Goal: Transaction & Acquisition: Purchase product/service

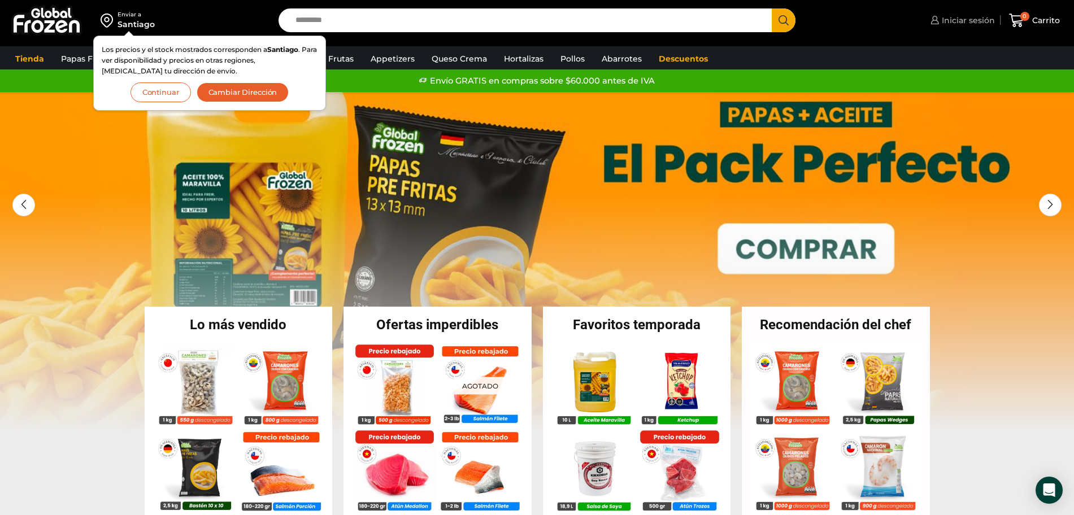
click at [963, 19] on span "Iniciar sesión" at bounding box center [967, 20] width 56 height 11
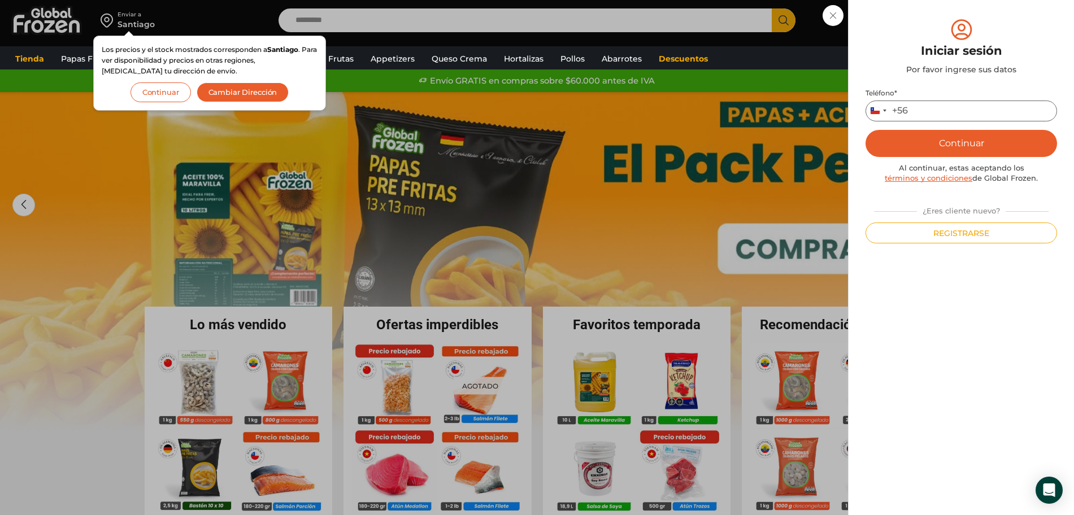
click at [922, 117] on input "Teléfono *" at bounding box center [960, 111] width 191 height 21
type input "*********"
click at [974, 140] on button "Continuar" at bounding box center [960, 143] width 191 height 27
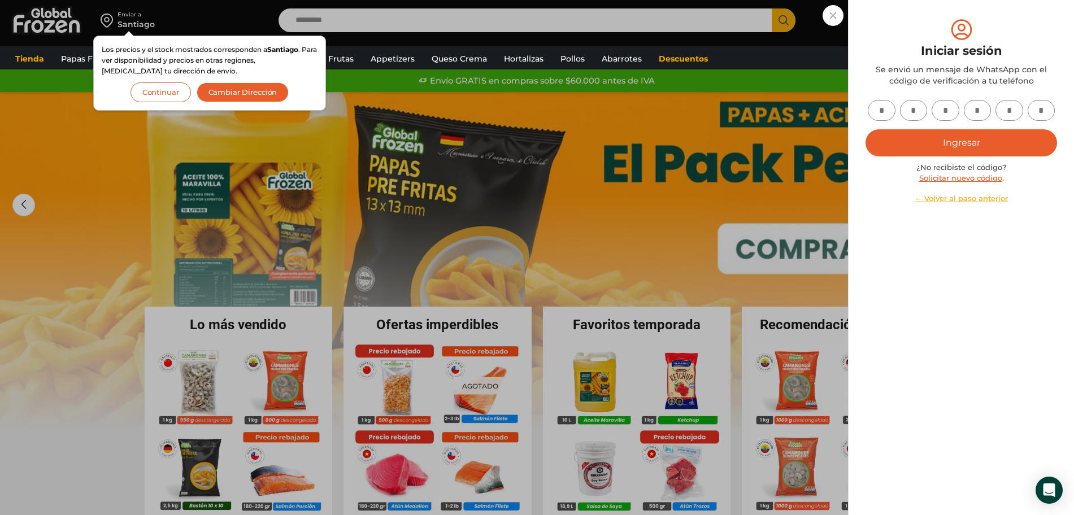
click at [880, 110] on input "text" at bounding box center [882, 110] width 28 height 21
type input "*"
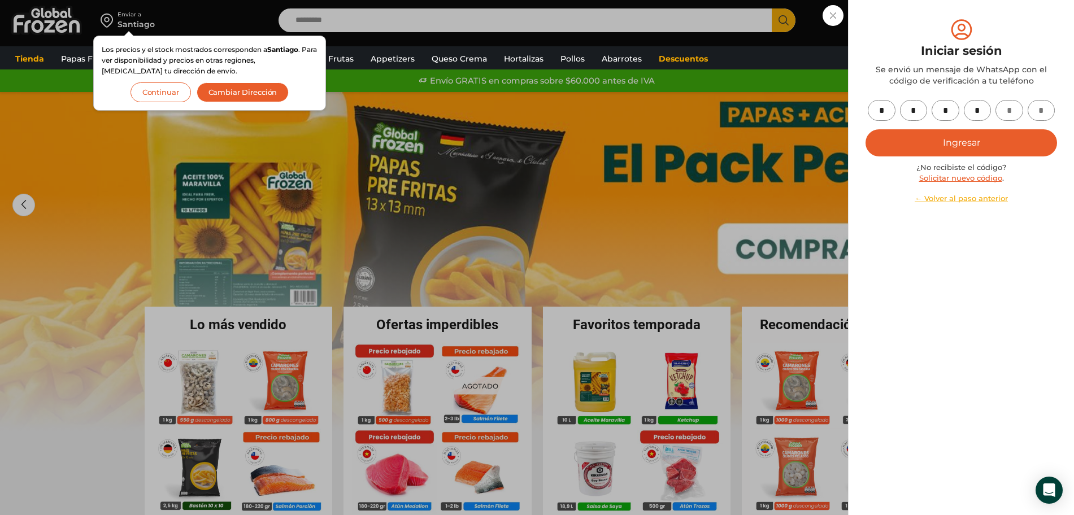
type input "*"
click at [955, 138] on button "Ingresar" at bounding box center [960, 142] width 191 height 27
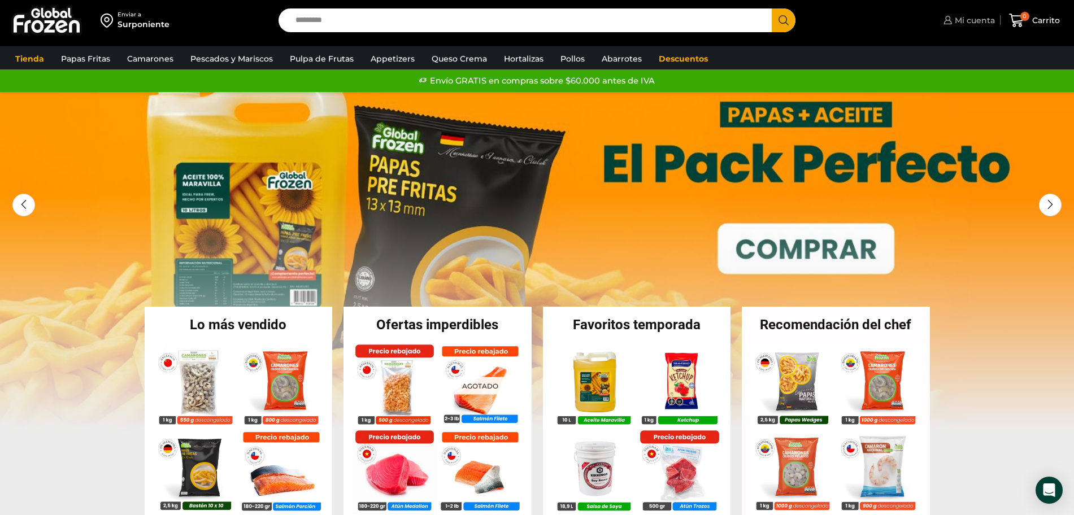
click at [959, 20] on span "Mi cuenta" at bounding box center [973, 20] width 43 height 11
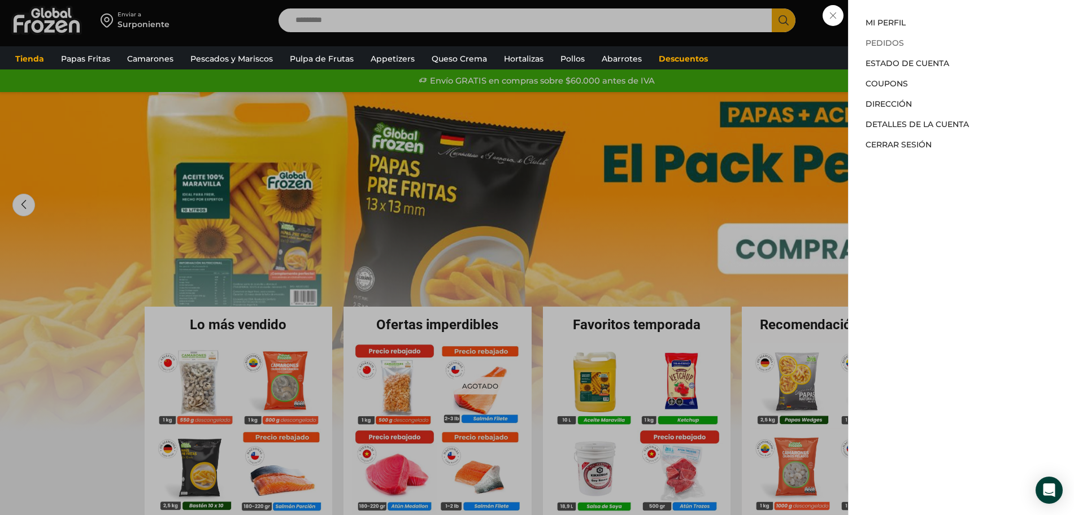
click at [886, 40] on link "Pedidos" at bounding box center [884, 43] width 38 height 10
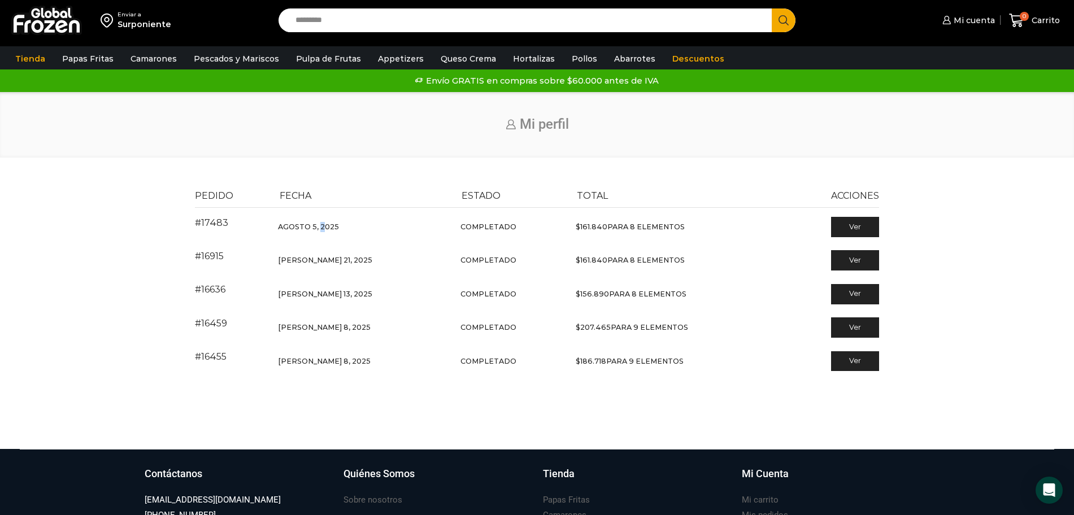
click at [331, 227] on time "[DATE]" at bounding box center [308, 227] width 61 height 8
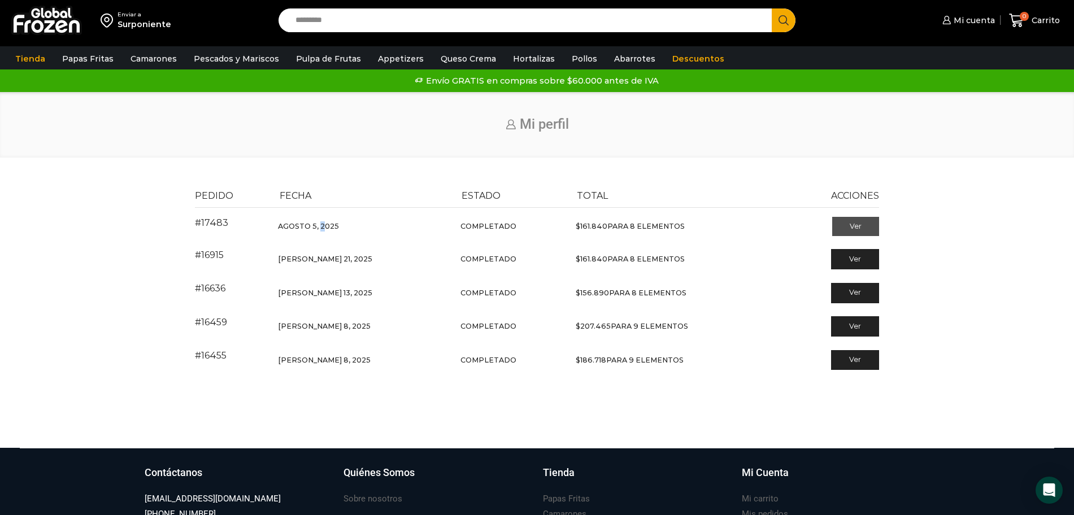
click at [854, 224] on link "Ver" at bounding box center [855, 226] width 47 height 19
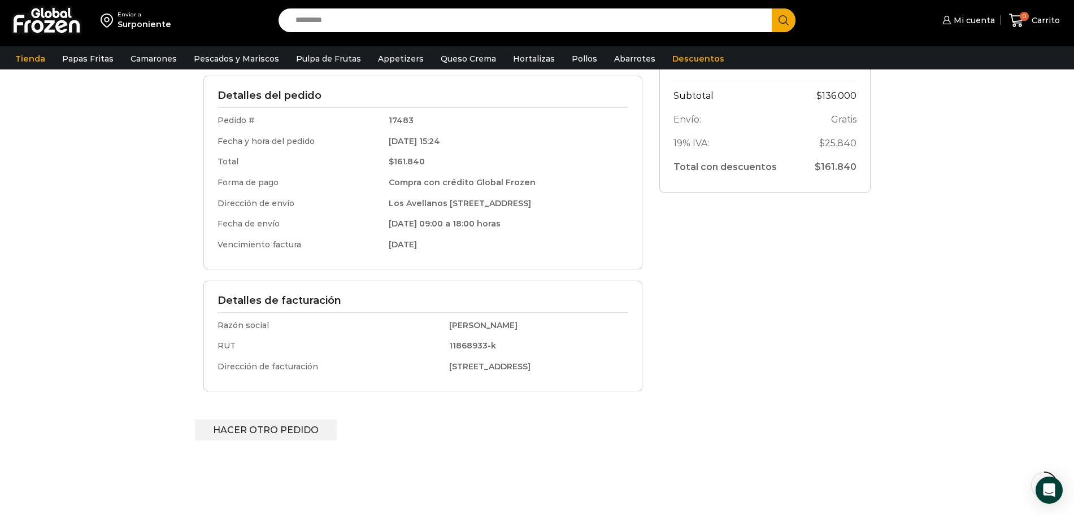
scroll to position [85, 0]
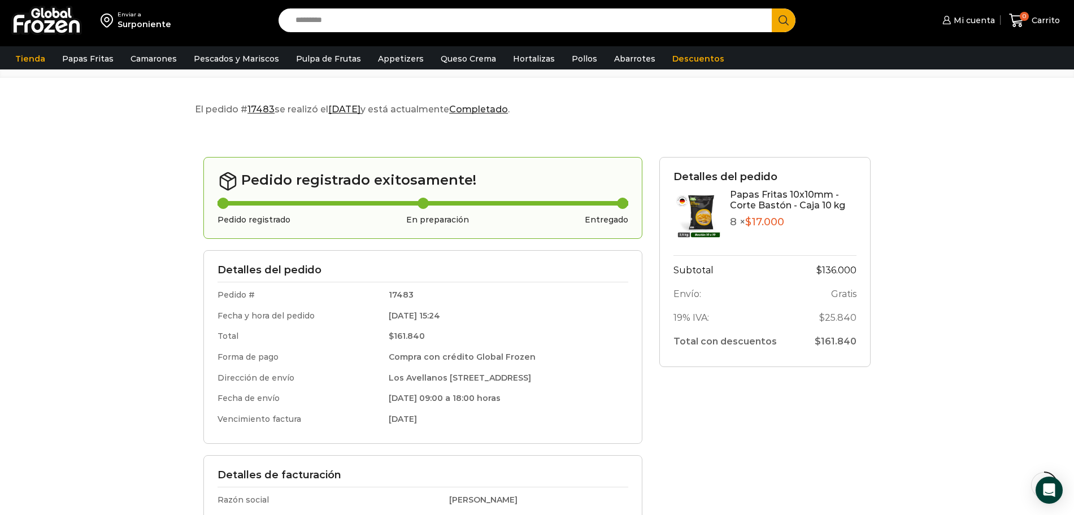
drag, startPoint x: 1079, startPoint y: 210, endPoint x: 991, endPoint y: 132, distance: 117.3
click at [991, 132] on div "El pedido # 17483 se realizó el Agosto 5, 2025 y está actualmente Completado . …" at bounding box center [536, 382] width 1051 height 561
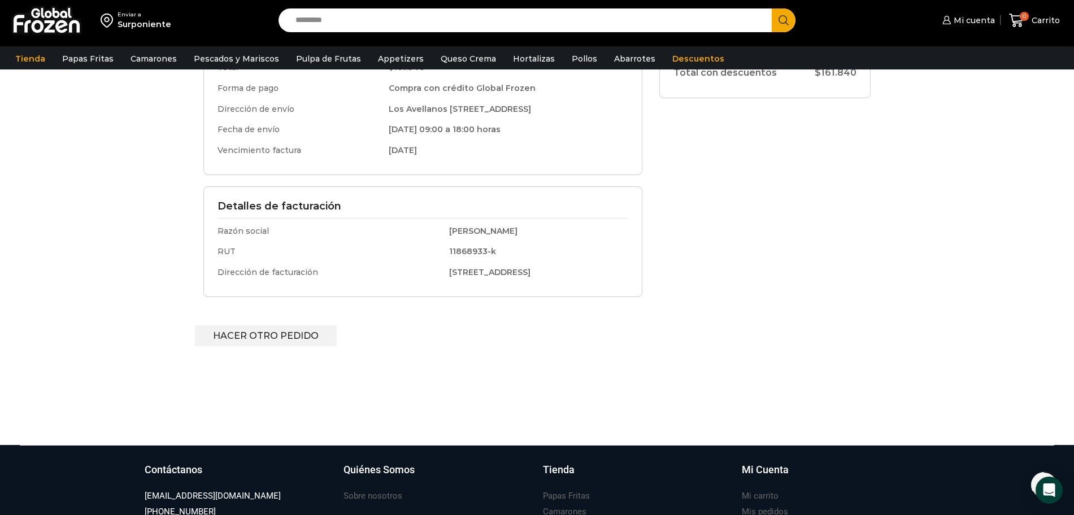
scroll to position [349, 0]
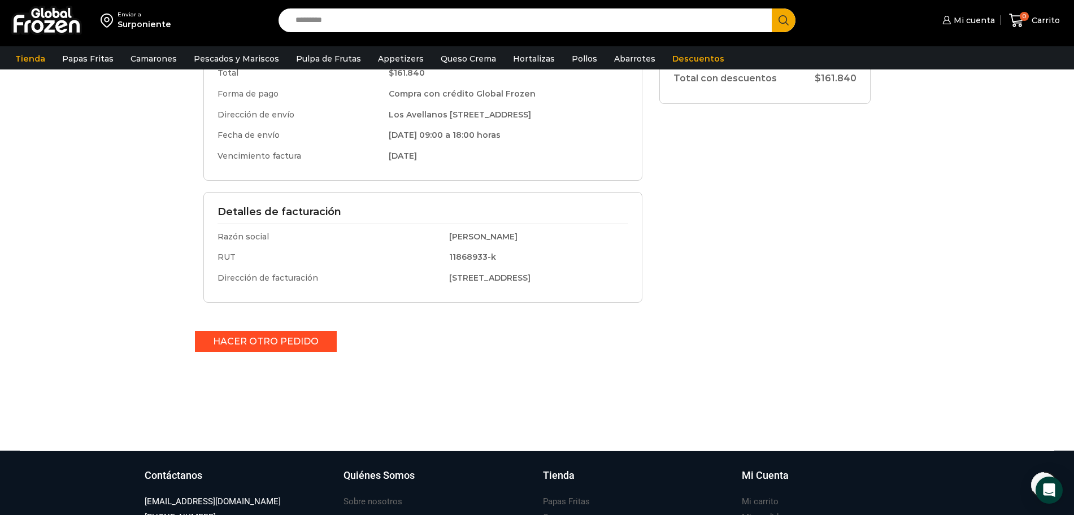
click at [268, 339] on link "Hacer otro pedido" at bounding box center [266, 341] width 142 height 21
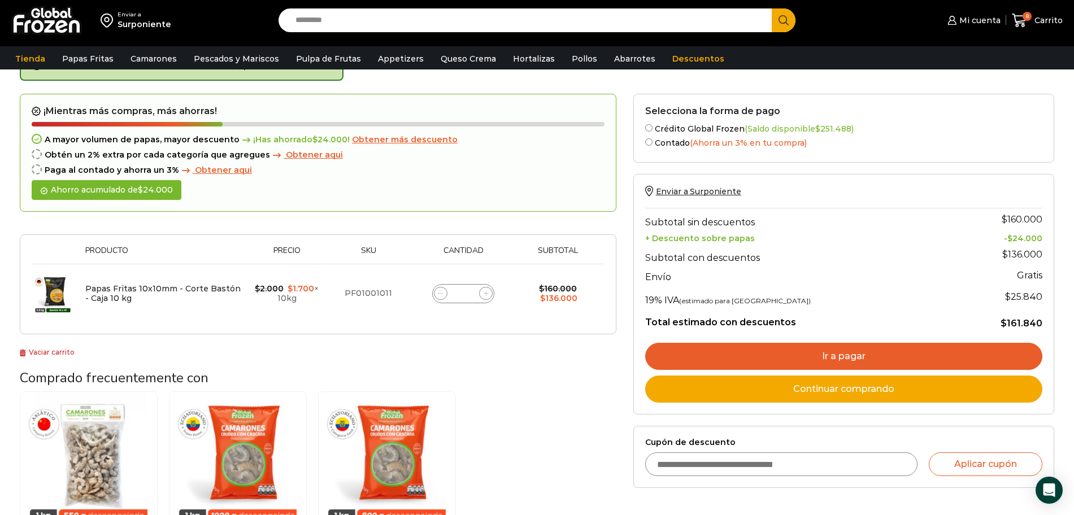
scroll to position [90, 0]
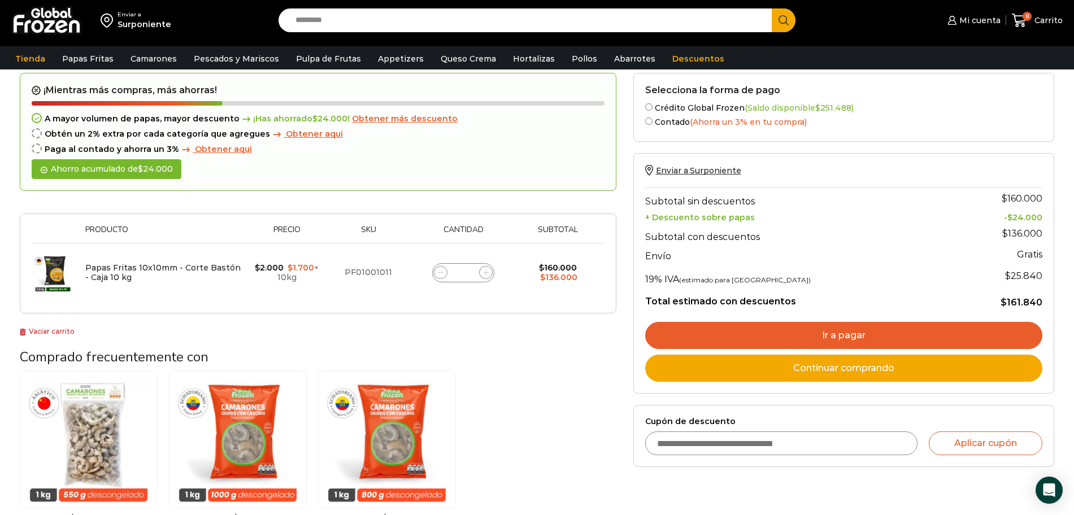
click at [860, 332] on link "Ir a pagar" at bounding box center [843, 335] width 397 height 27
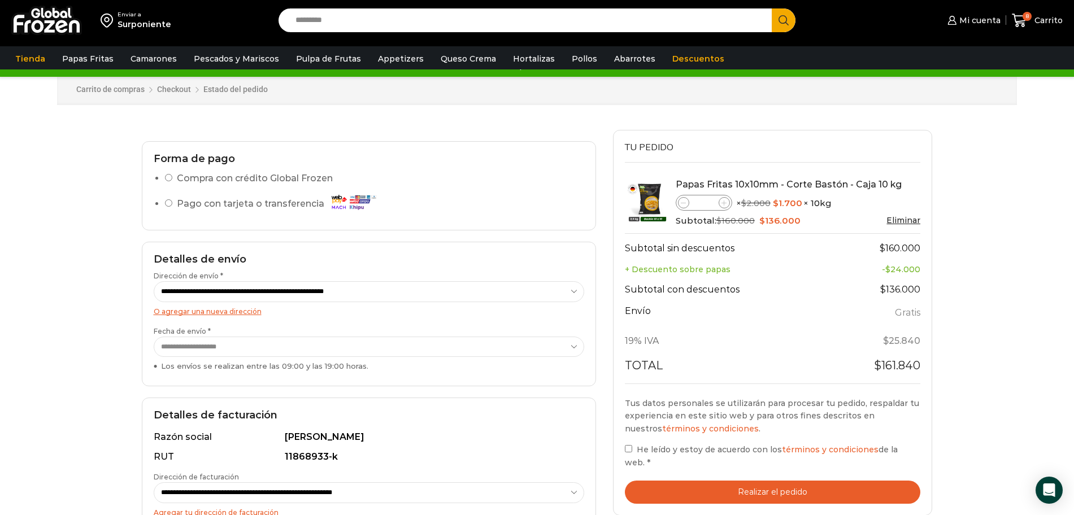
scroll to position [54, 0]
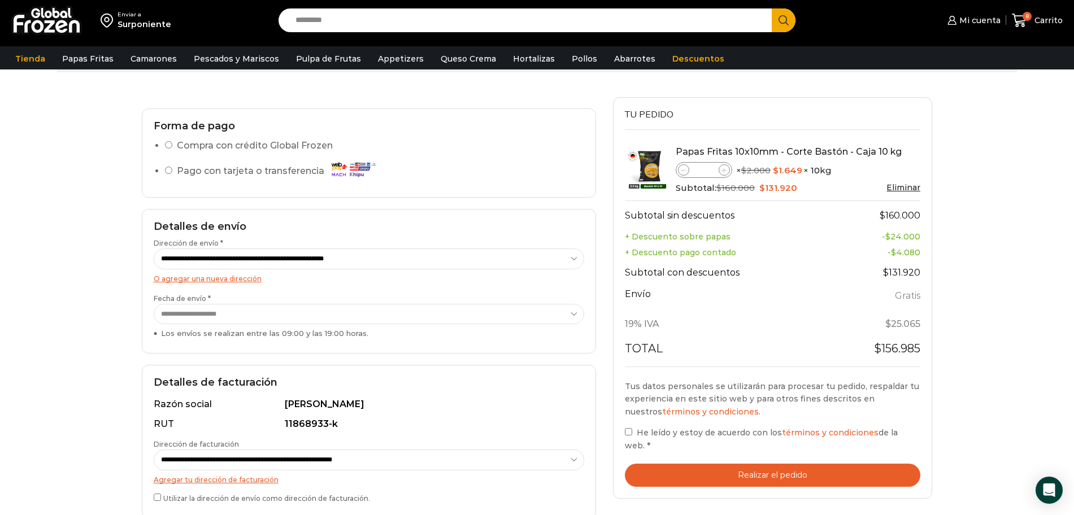
click at [170, 150] on li "Compra con crédito Global Frozen" at bounding box center [374, 147] width 419 height 19
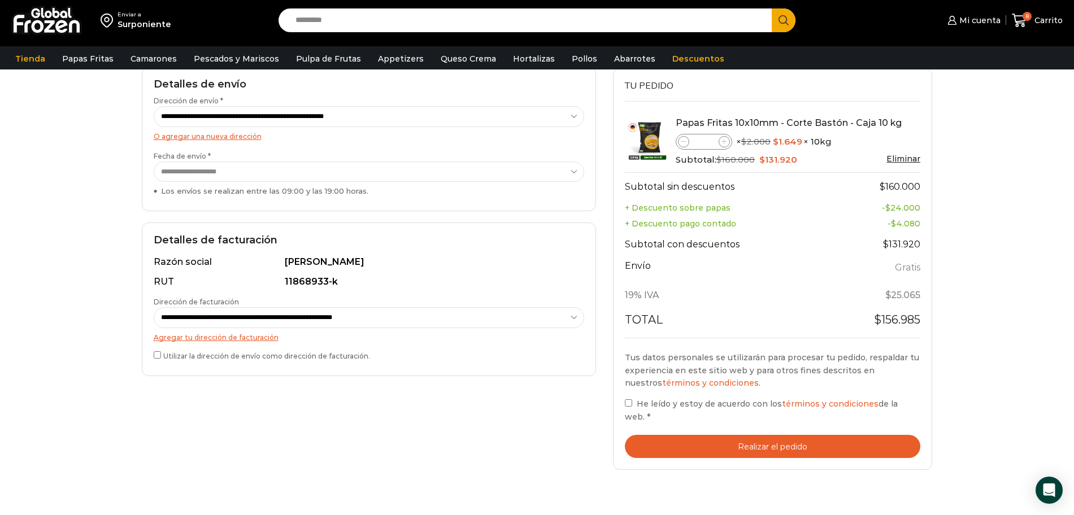
scroll to position [202, 0]
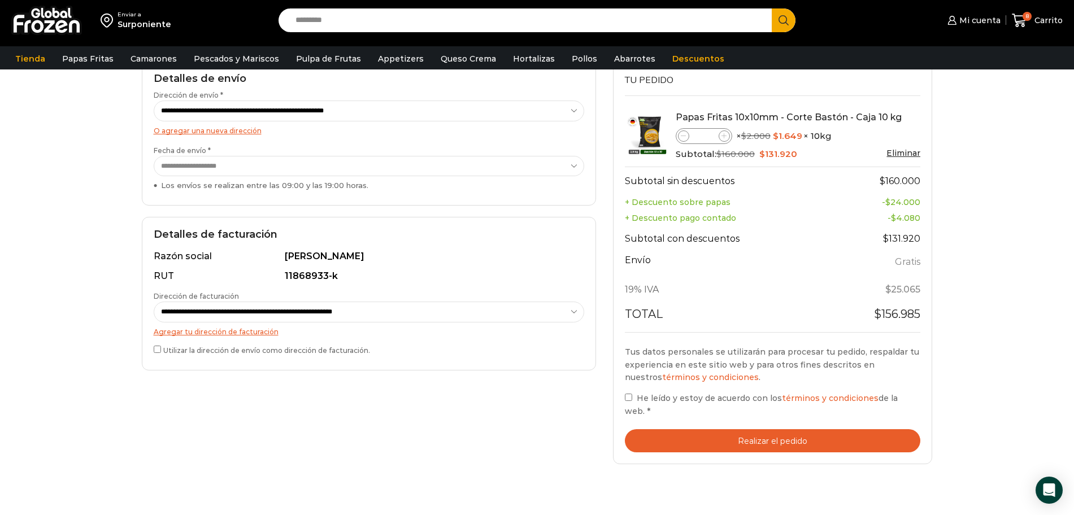
click at [634, 410] on label "He leído y estoy de acuerdo con los términos y condiciones de la web. *" at bounding box center [773, 404] width 296 height 26
click at [767, 442] on button "Realizar el pedido" at bounding box center [773, 440] width 296 height 23
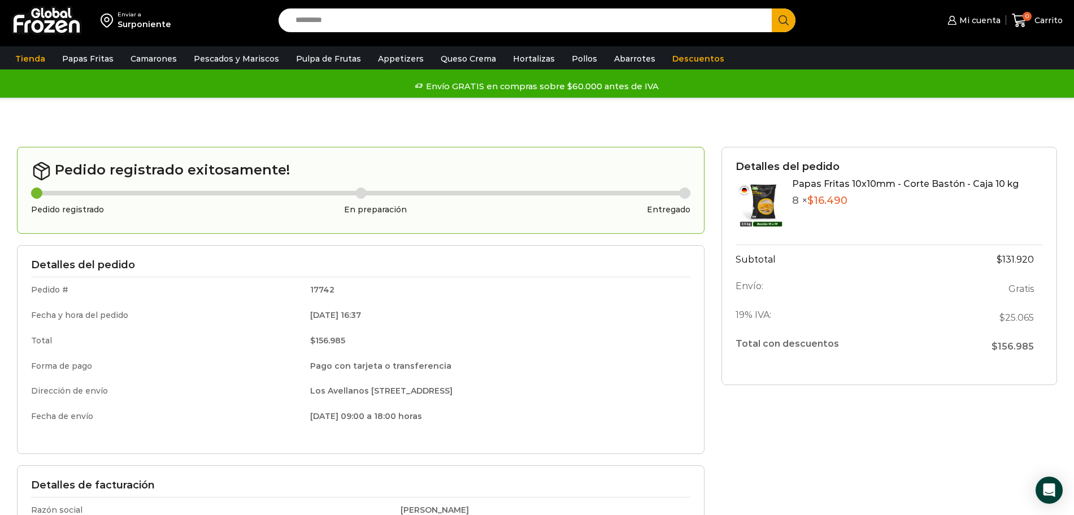
scroll to position [71, 0]
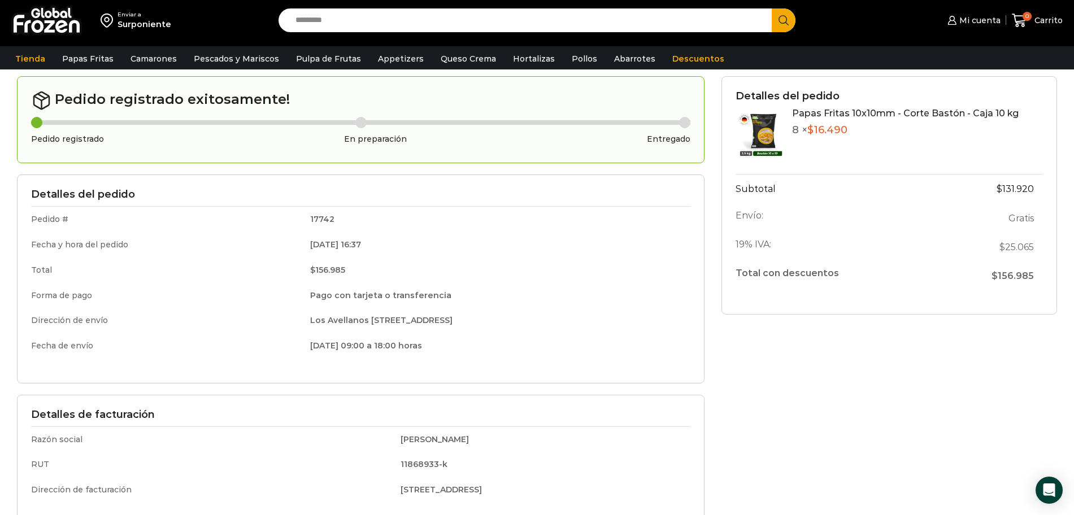
click at [865, 465] on div "Detalles del pedido Papas Fritas 10x10mm - Corte Bastón - Caja 10 kg 8 × $ 16.4…" at bounding box center [889, 320] width 352 height 489
